Goal: Transaction & Acquisition: Obtain resource

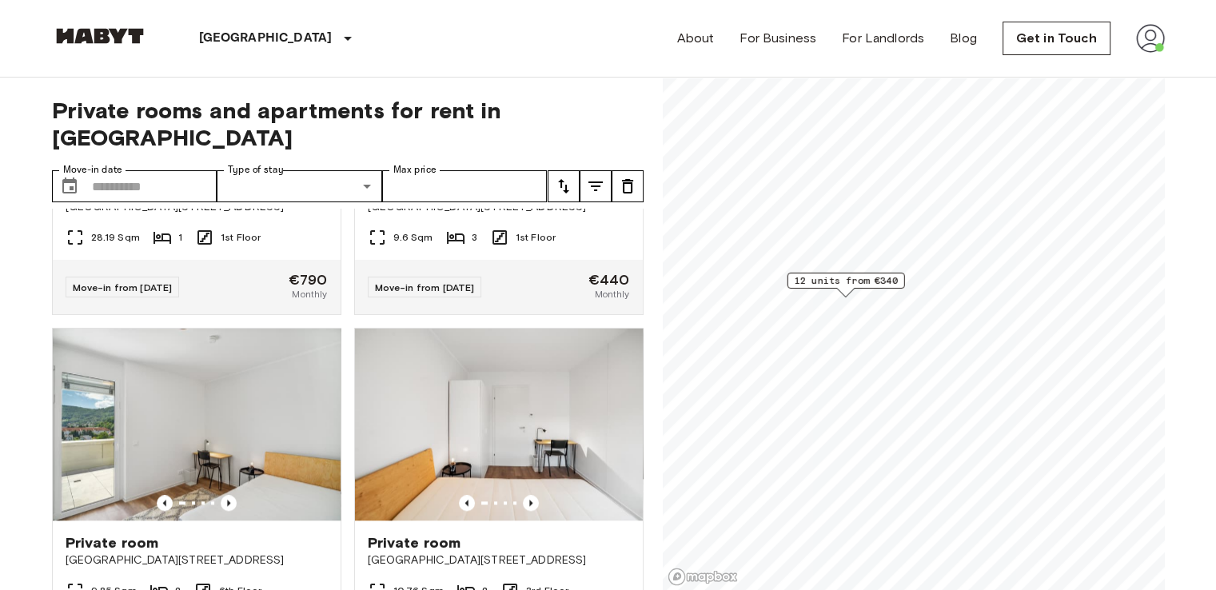
scroll to position [1699, 0]
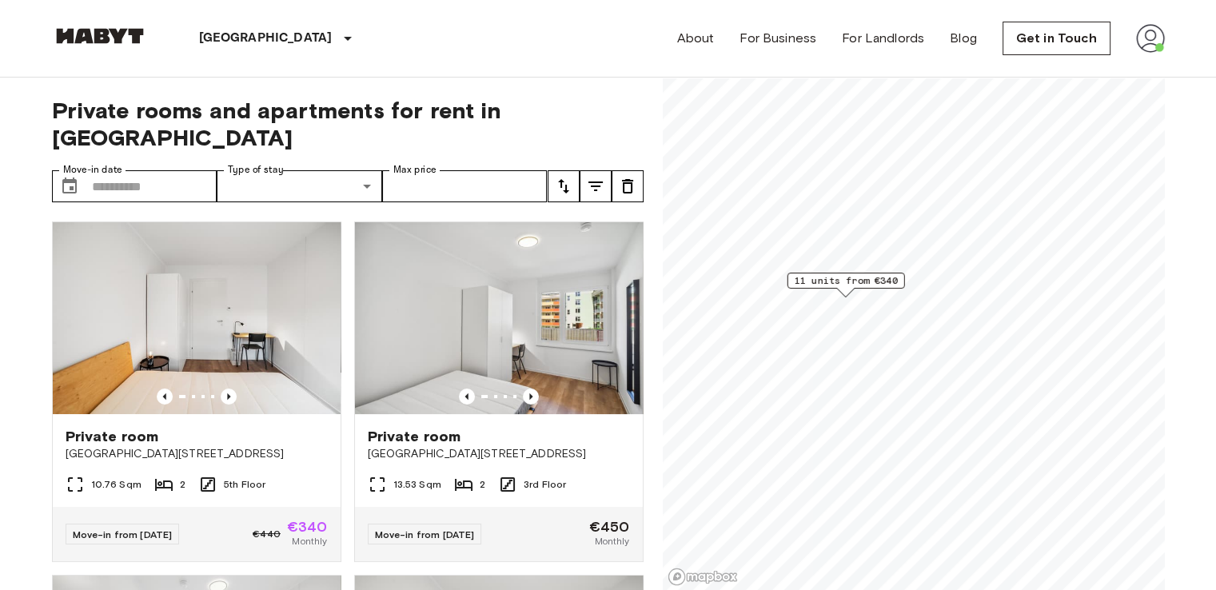
scroll to position [1126, 0]
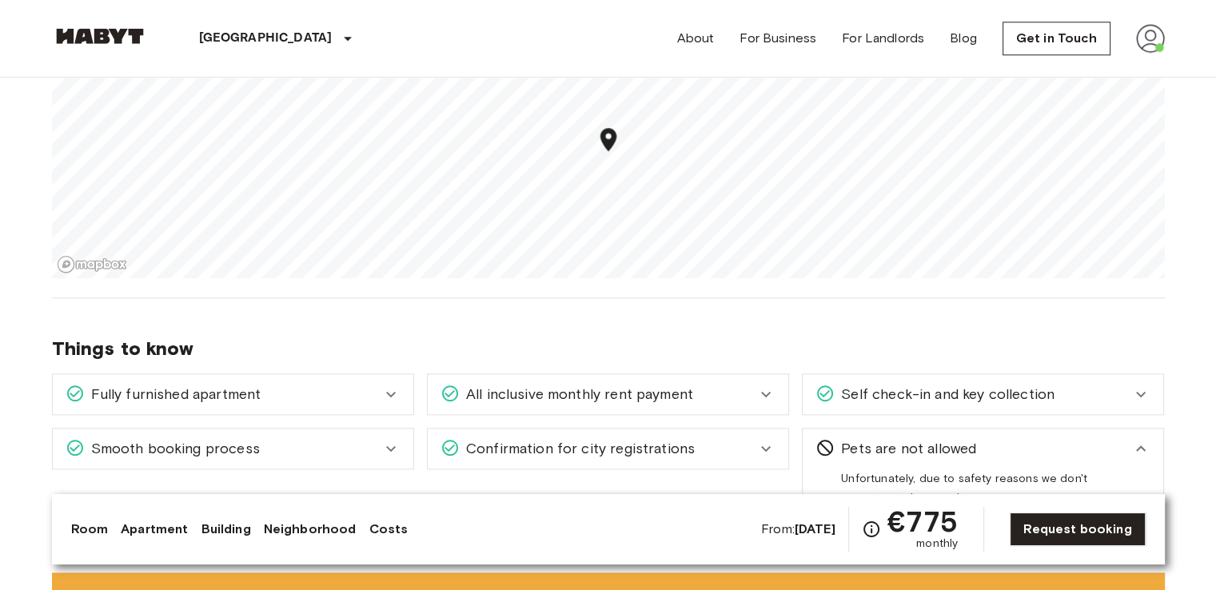
scroll to position [1738, 0]
